Goal: Transaction & Acquisition: Purchase product/service

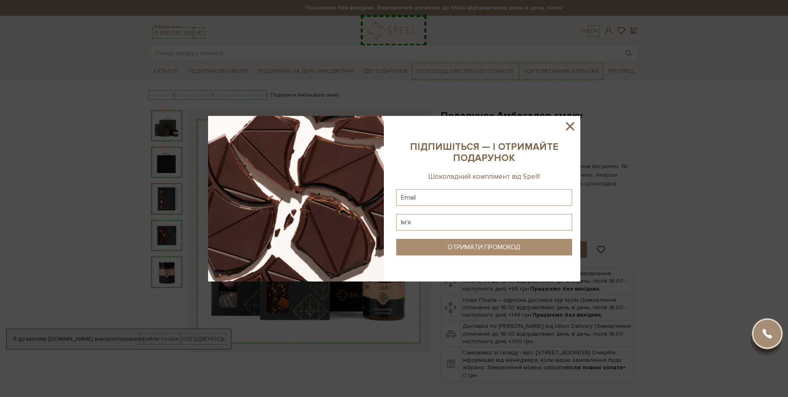
click at [574, 130] on icon at bounding box center [570, 126] width 8 height 8
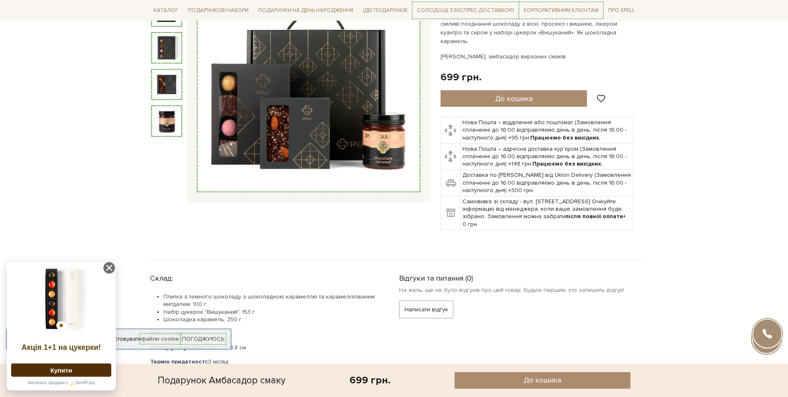
scroll to position [74, 0]
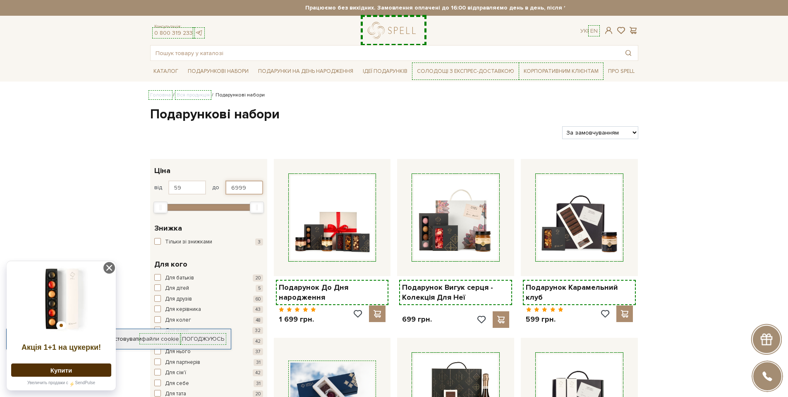
click at [235, 186] on input "6999" at bounding box center [245, 187] width 38 height 14
type input "400"
click at [301, 129] on div at bounding box center [353, 132] width 413 height 13
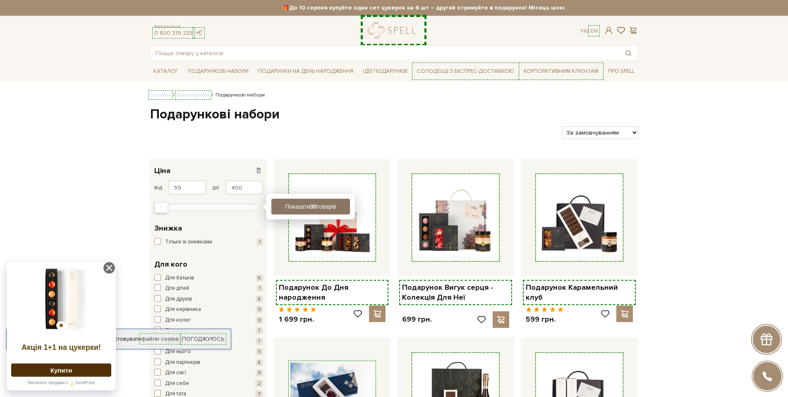
click at [285, 209] on button "Показати 30 товарів" at bounding box center [310, 207] width 79 height 16
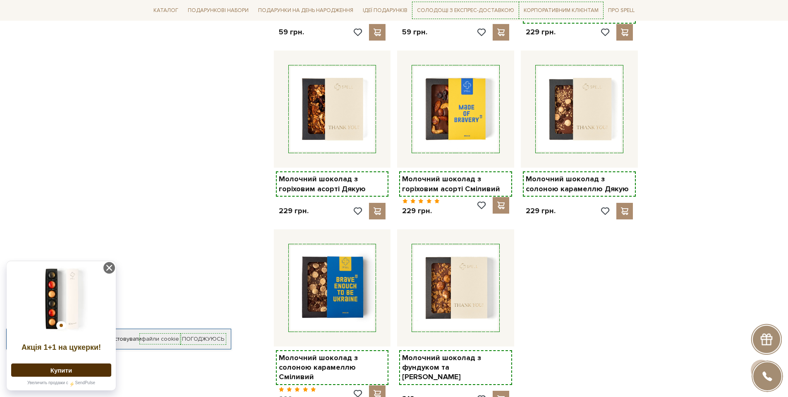
scroll to position [1043, 0]
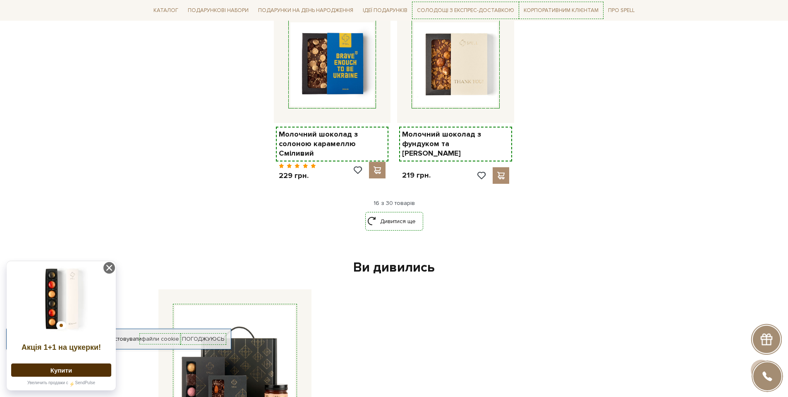
click at [384, 214] on link "Дивитися ще" at bounding box center [394, 221] width 54 height 14
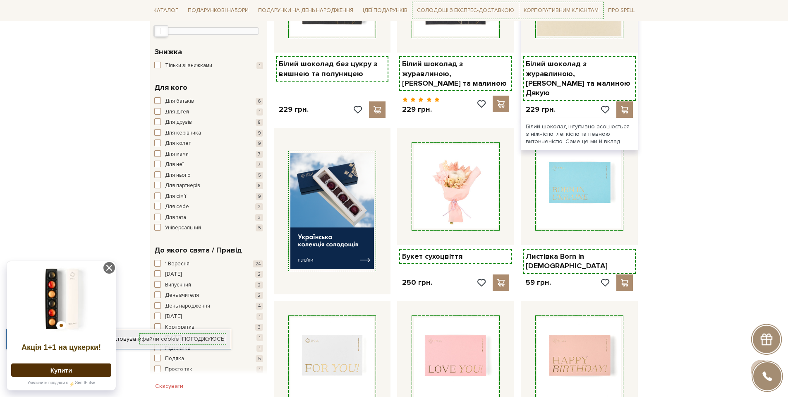
scroll to position [0, 0]
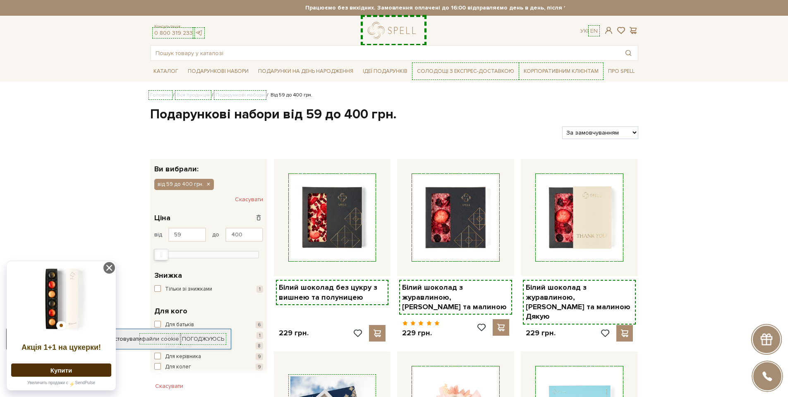
click at [610, 131] on select "За замовчуванням За Ціною (зростання) За Ціною (зменшення) Новинки За популярні…" at bounding box center [600, 132] width 76 height 13
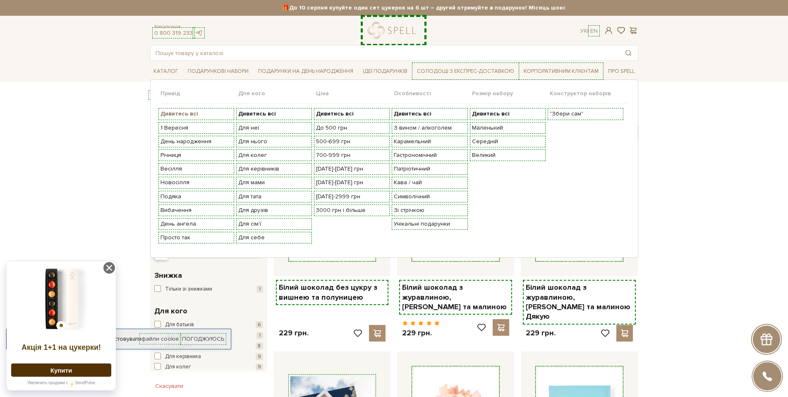
click at [191, 113] on b "Дивитись всі" at bounding box center [180, 113] width 38 height 7
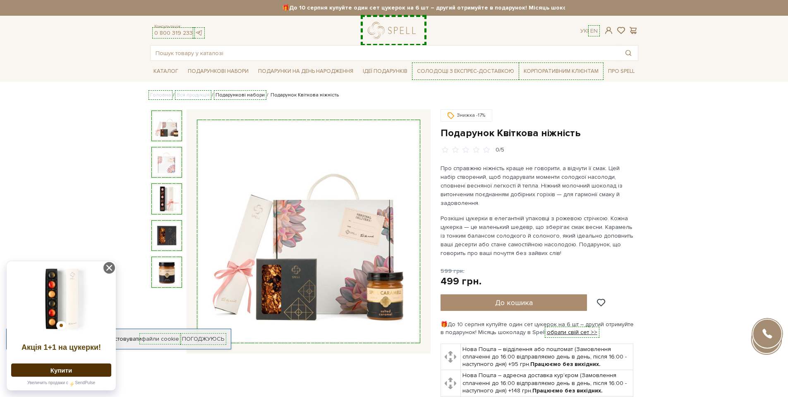
click at [228, 94] on link "Подарункові набори" at bounding box center [240, 95] width 49 height 6
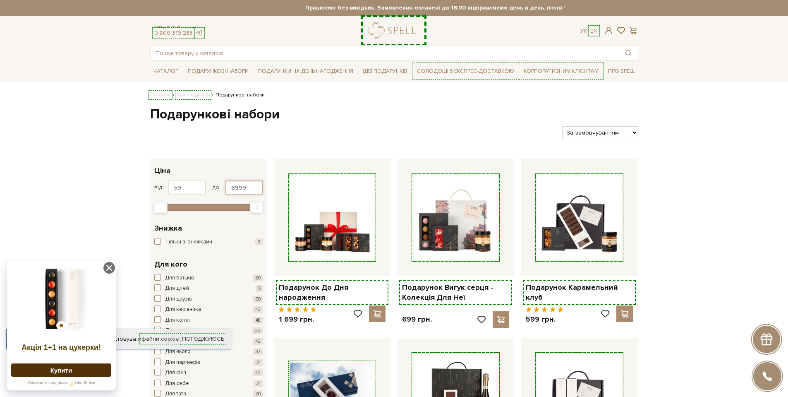
click at [249, 186] on input "6999" at bounding box center [245, 187] width 38 height 14
click at [248, 186] on input "6999" at bounding box center [245, 187] width 38 height 14
click at [234, 189] on input "6999" at bounding box center [245, 187] width 38 height 14
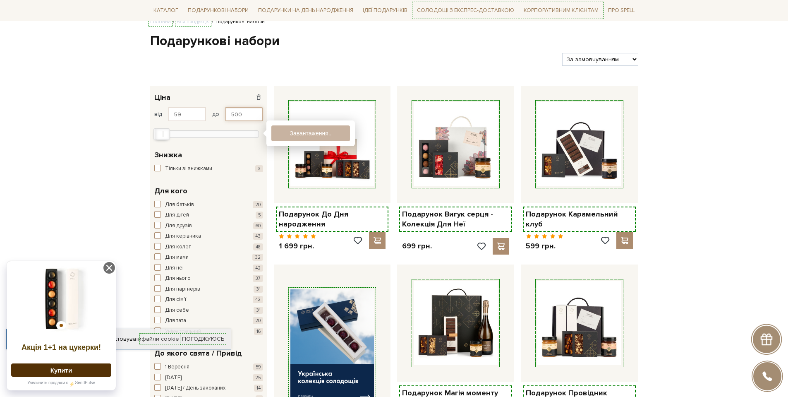
type input "500"
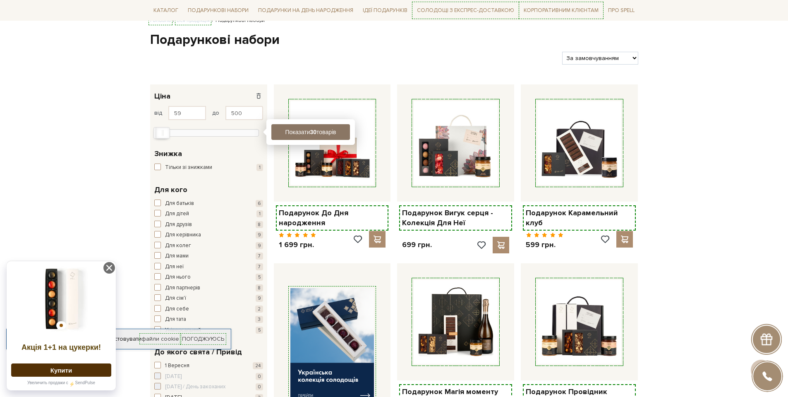
click at [279, 135] on button "Показати 30 товарів" at bounding box center [310, 132] width 79 height 16
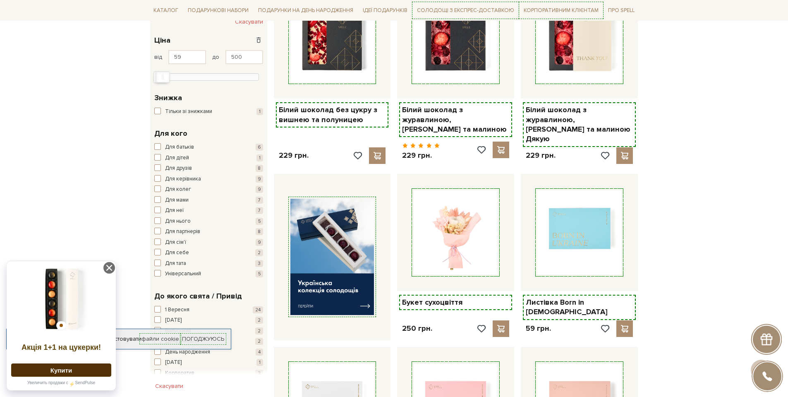
scroll to position [149, 0]
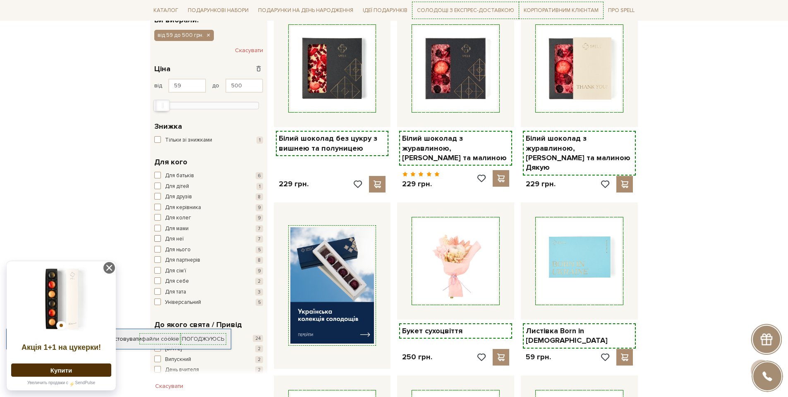
click at [159, 239] on span "button" at bounding box center [157, 238] width 7 height 7
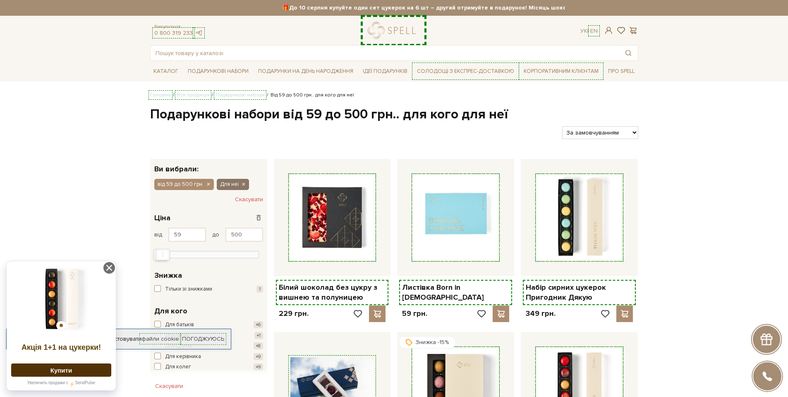
click at [243, 185] on icon "button" at bounding box center [243, 184] width 5 height 7
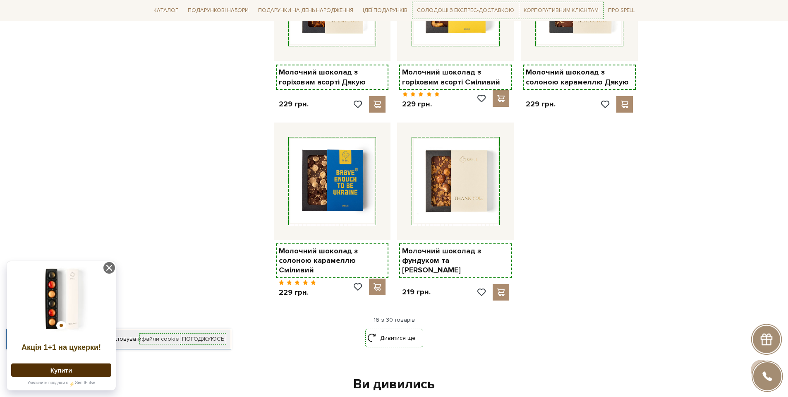
scroll to position [968, 0]
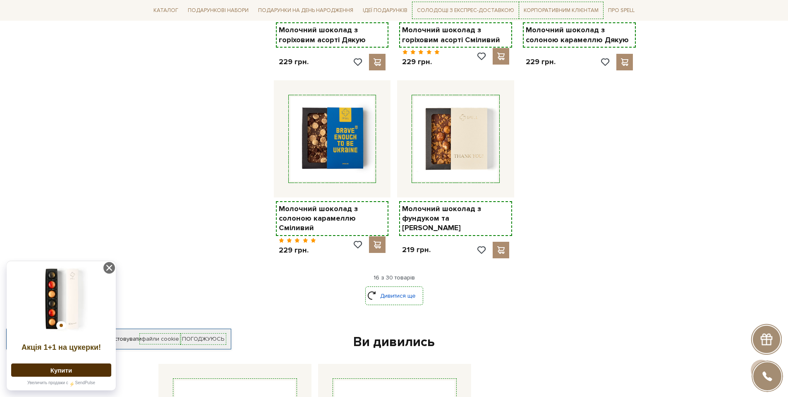
click at [388, 288] on link "Дивитися ще" at bounding box center [394, 295] width 54 height 14
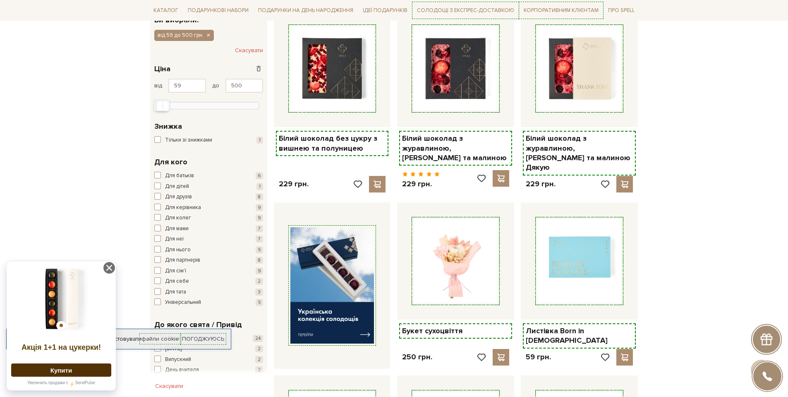
scroll to position [0, 0]
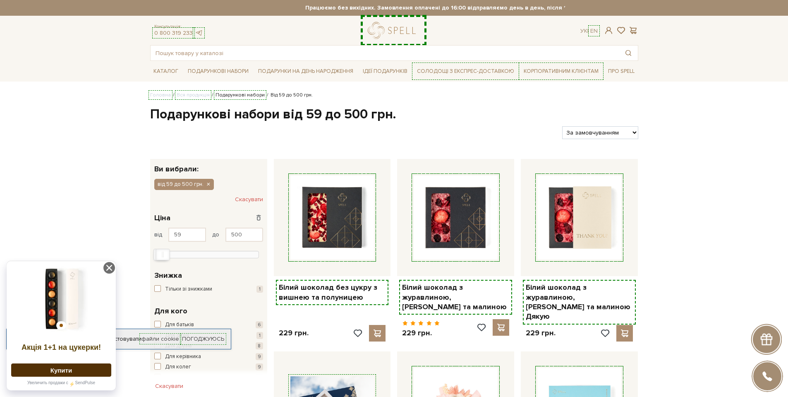
click at [244, 93] on link "Подарункові набори" at bounding box center [240, 95] width 49 height 6
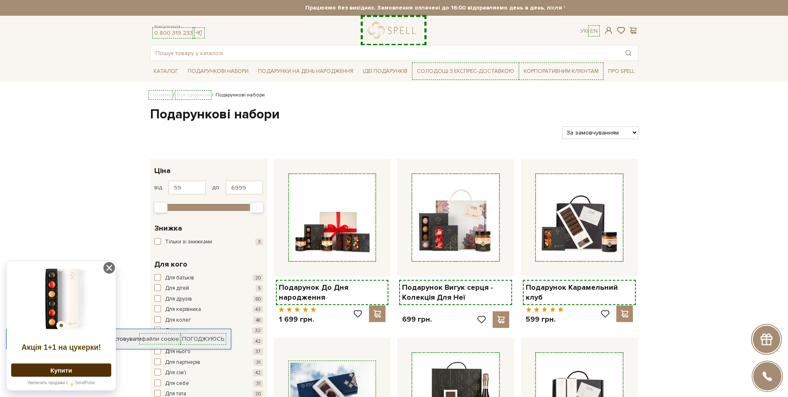
select select "https://spellchocolate.com/our-productions/podarunkovi-box/?sort=p.price&order=…"
click at [562, 126] on select "За замовчуванням За Ціною (зростання) За Ціною (зменшення) Новинки За популярні…" at bounding box center [600, 132] width 76 height 13
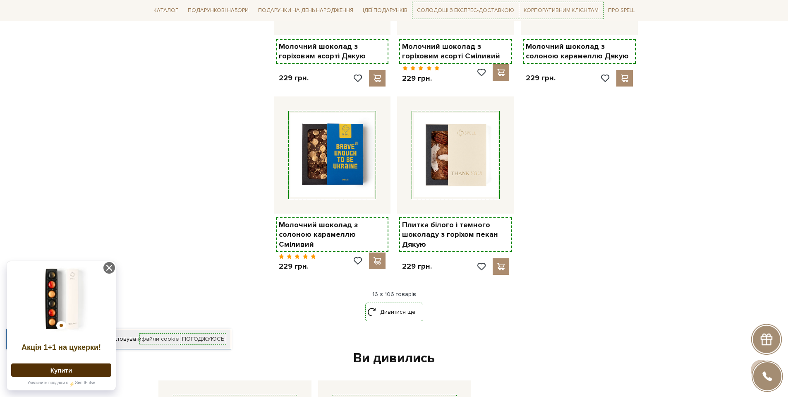
scroll to position [968, 0]
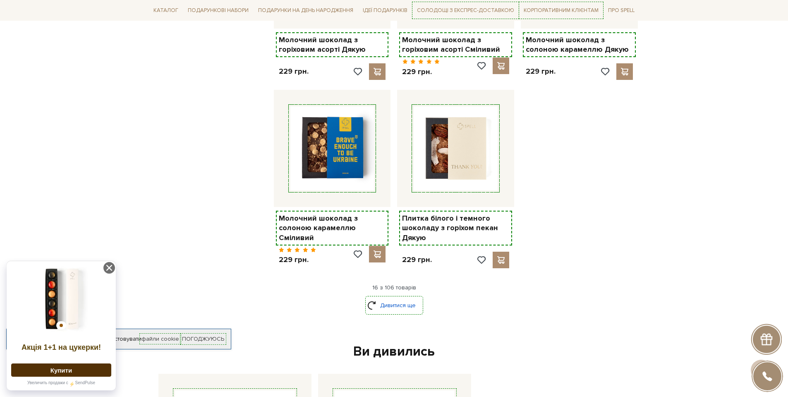
click at [406, 298] on link "Дивитися ще" at bounding box center [394, 305] width 54 height 14
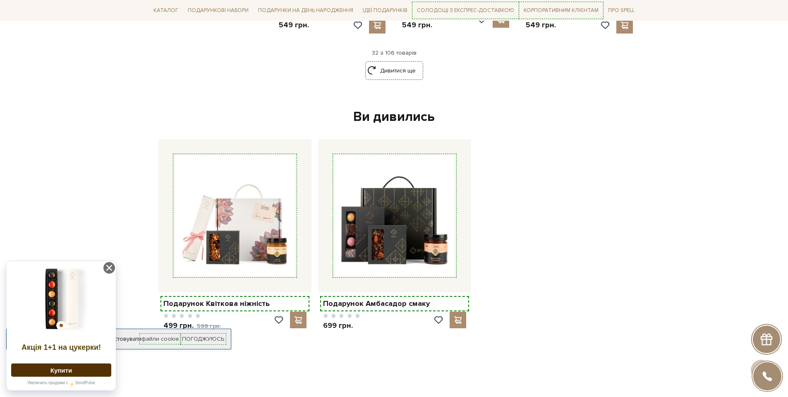
scroll to position [2011, 0]
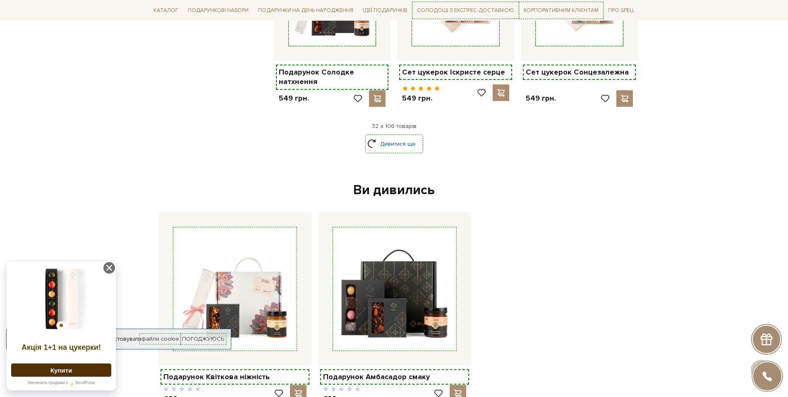
click at [388, 137] on link "Дивитися ще" at bounding box center [394, 144] width 54 height 14
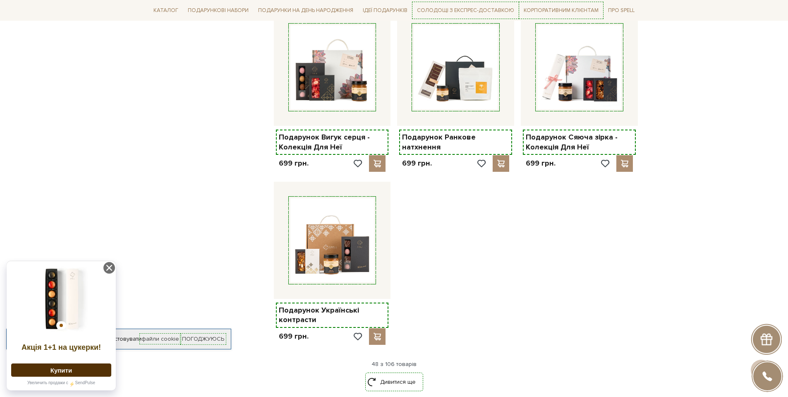
scroll to position [2905, 0]
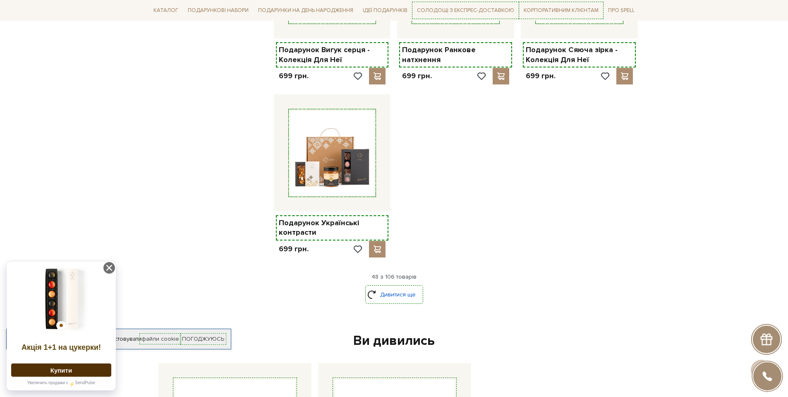
click at [400, 287] on link "Дивитися ще" at bounding box center [394, 294] width 54 height 14
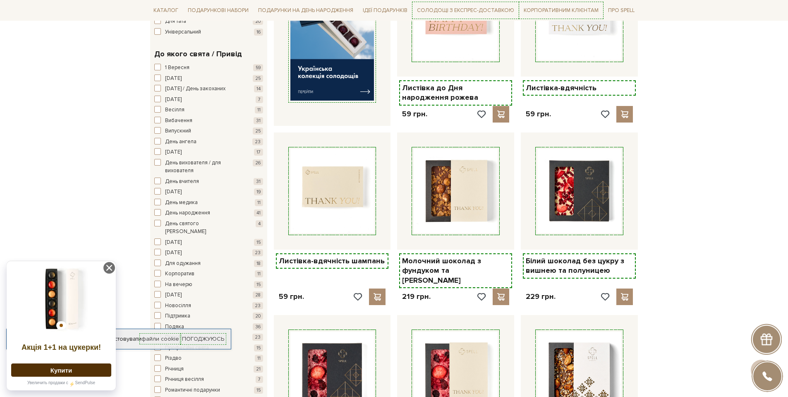
scroll to position [74, 0]
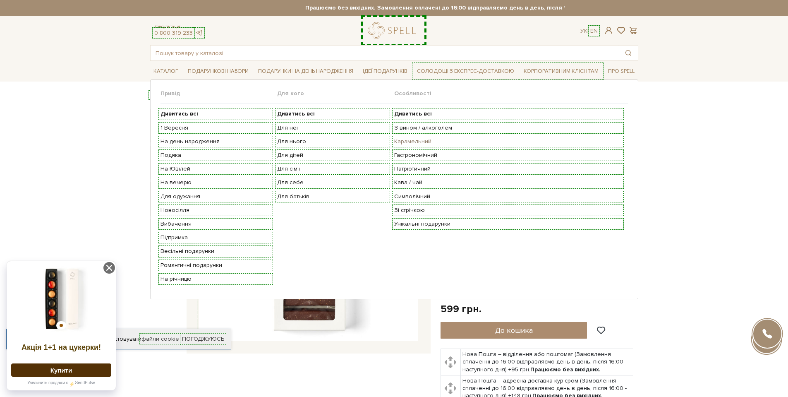
click at [412, 138] on link "Карамельний" at bounding box center [508, 141] width 228 height 7
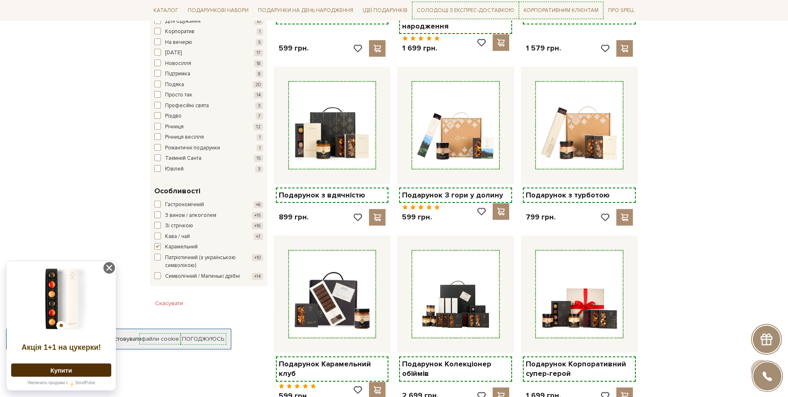
scroll to position [745, 0]
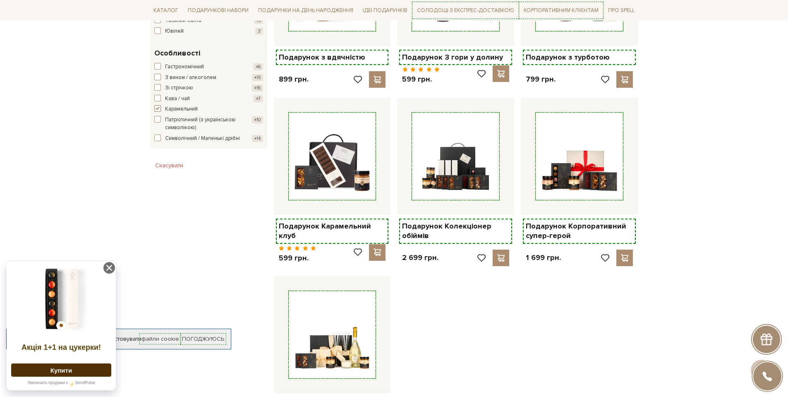
click at [156, 107] on span "button" at bounding box center [157, 108] width 7 height 7
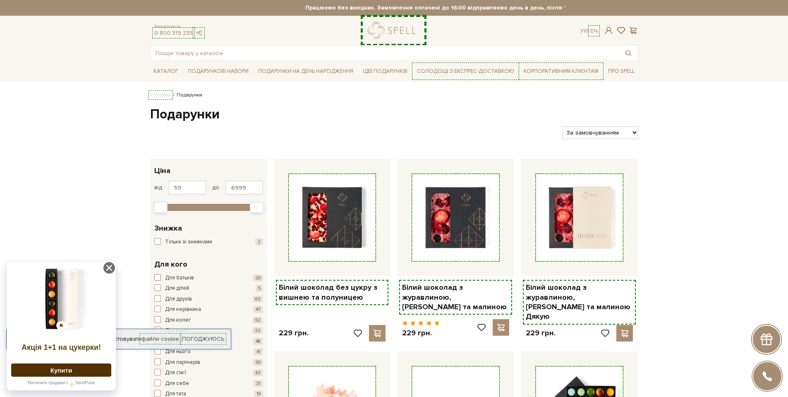
click at [156, 278] on span "button" at bounding box center [157, 277] width 7 height 7
